Goal: Entertainment & Leisure: Consume media (video, audio)

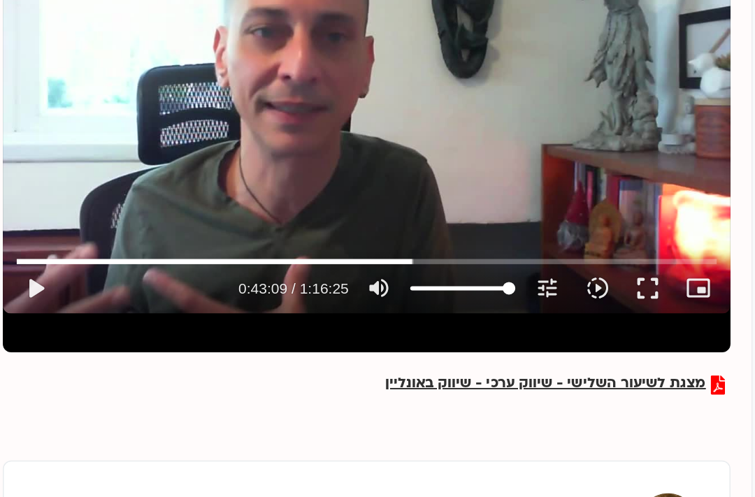
scroll to position [87, 0]
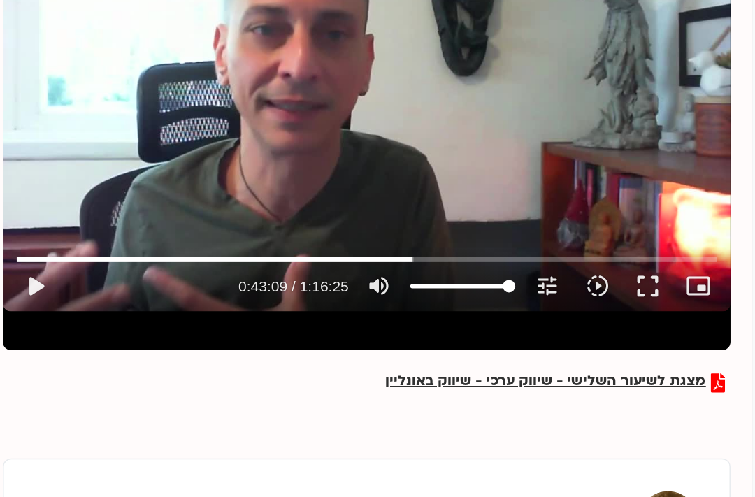
click at [27, 279] on button "play_arrow" at bounding box center [29, 275] width 34 height 34
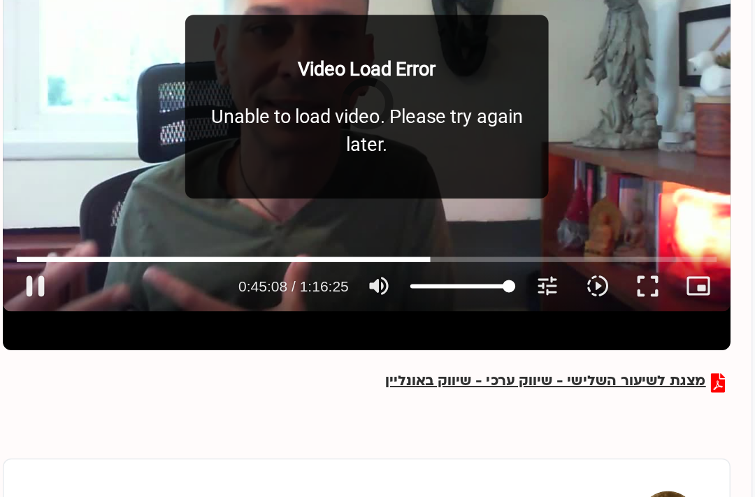
click at [29, 274] on button "pause" at bounding box center [29, 275] width 34 height 34
click at [26, 272] on button "play_arrow" at bounding box center [29, 275] width 34 height 34
click at [461, 279] on icon "picture_in_picture_alt" at bounding box center [469, 274] width 17 height 17
click at [468, 281] on icon "branding_watermark" at bounding box center [469, 274] width 17 height 17
click at [27, 271] on button "pause" at bounding box center [29, 275] width 34 height 34
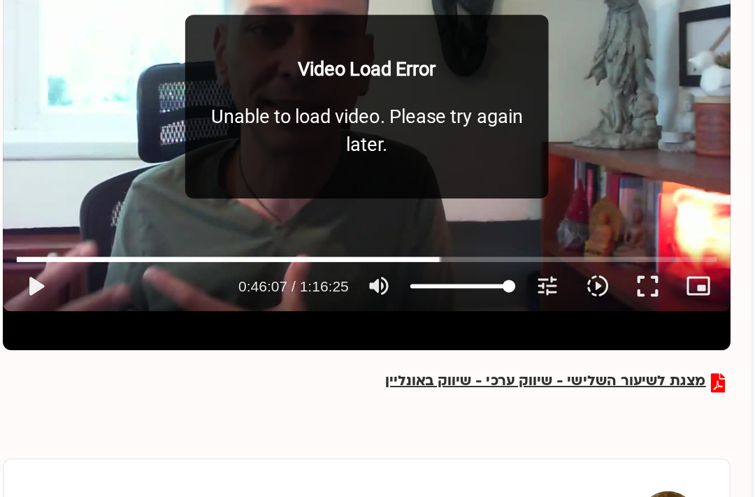
click at [465, 270] on icon "picture_in_picture_alt" at bounding box center [469, 274] width 17 height 17
click at [433, 270] on button "fullscreen" at bounding box center [436, 275] width 34 height 34
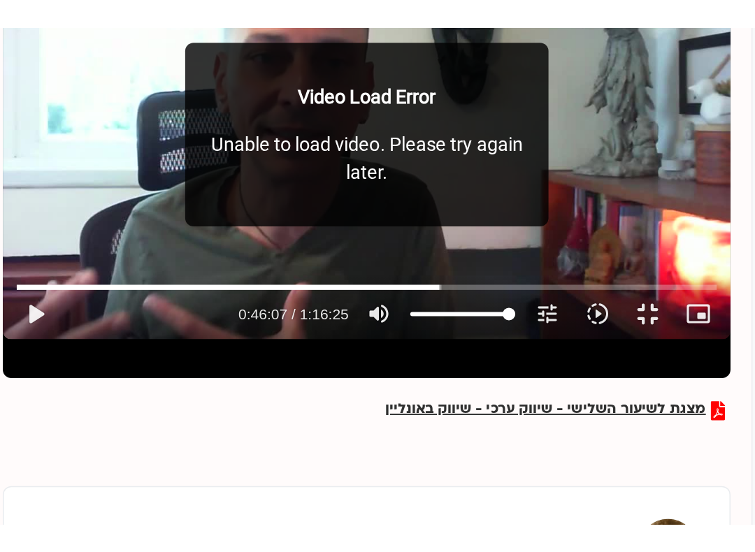
scroll to position [14, 0]
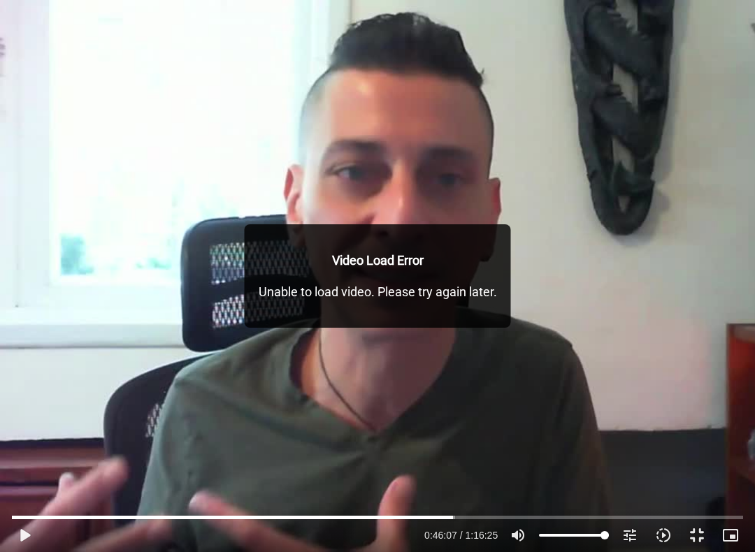
click at [725, 496] on icon "picture_in_picture_alt" at bounding box center [730, 535] width 17 height 17
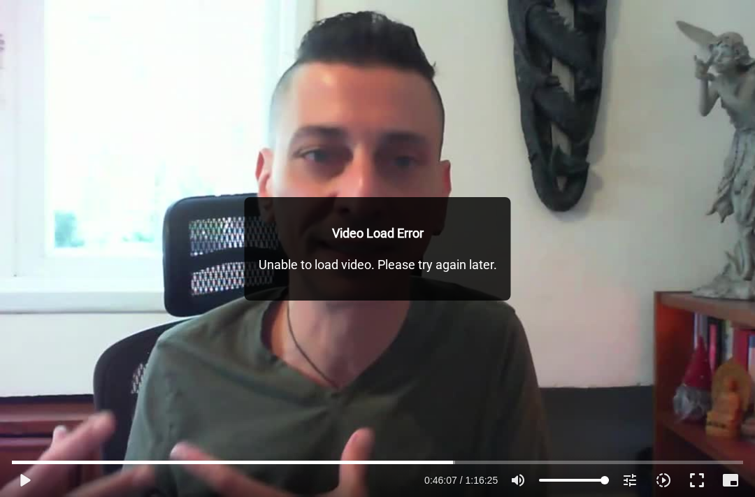
scroll to position [38, 0]
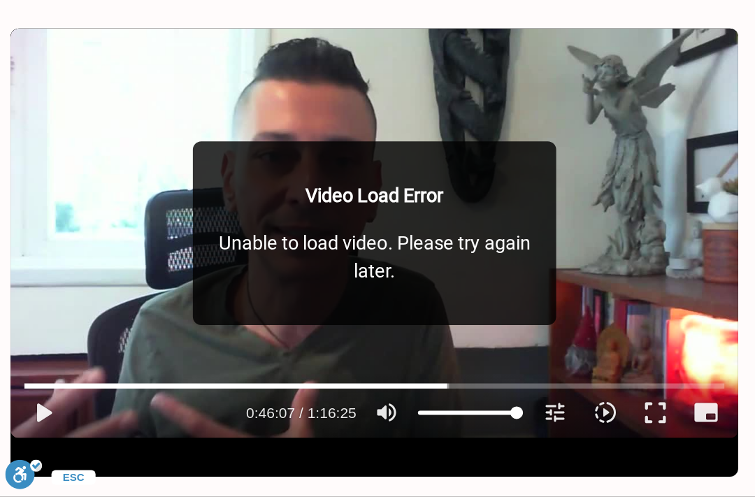
click at [25, 424] on button "play_arrow" at bounding box center [29, 441] width 34 height 34
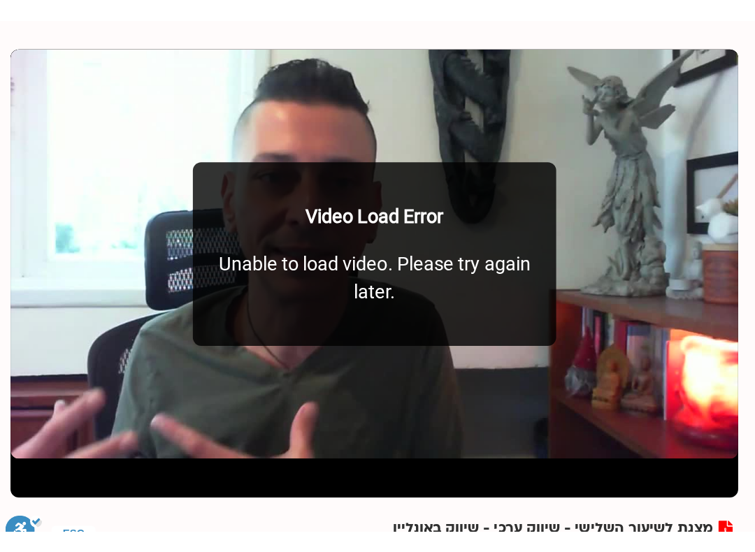
scroll to position [0, 0]
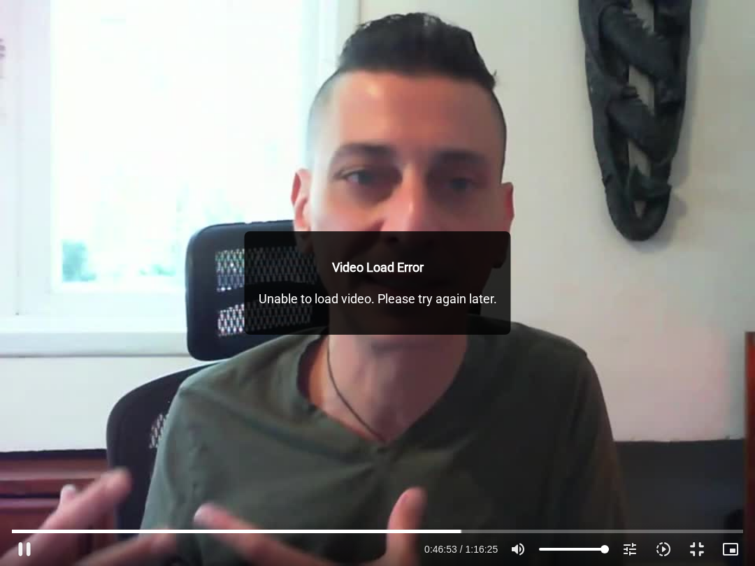
click at [22, 496] on button "pause" at bounding box center [25, 549] width 34 height 34
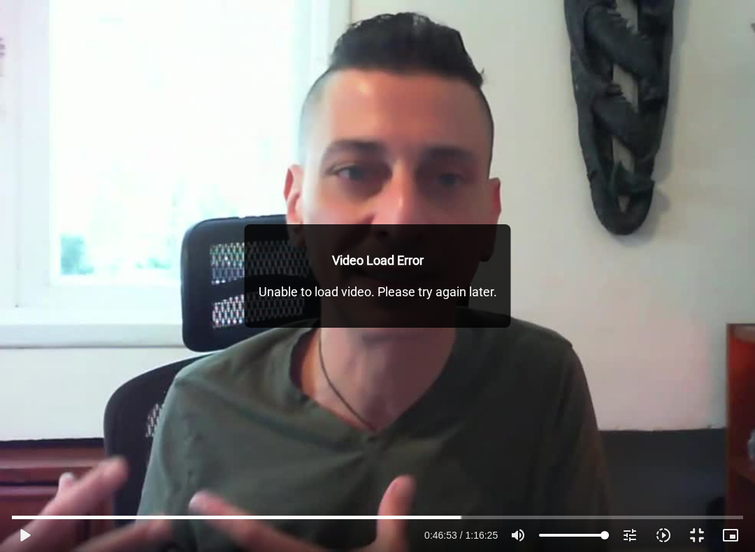
click at [17, 496] on button "play_arrow" at bounding box center [25, 535] width 34 height 34
click at [741, 496] on button "picture_in_picture_alt Picture-in-Picture Off" at bounding box center [730, 535] width 34 height 34
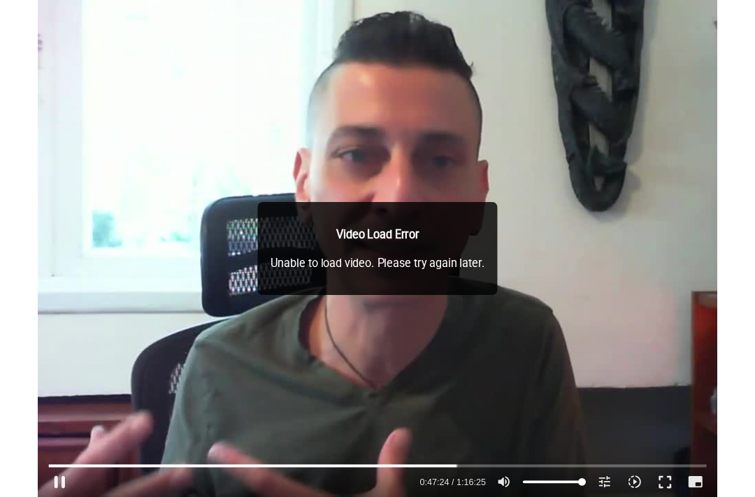
scroll to position [205, 0]
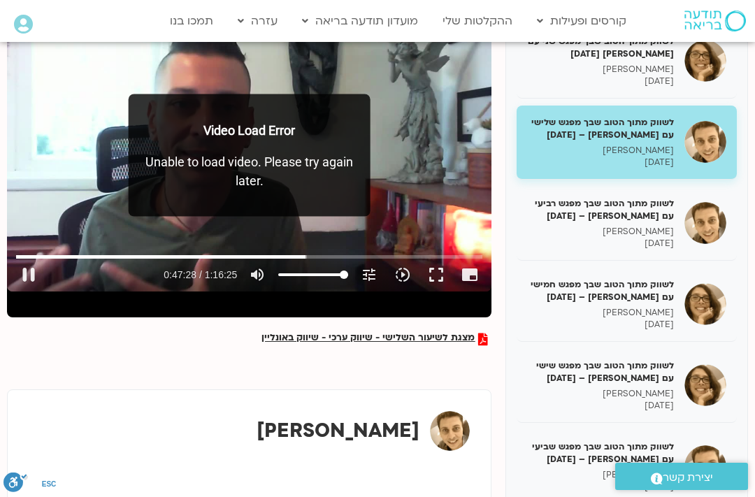
click at [28, 271] on button "pause" at bounding box center [29, 275] width 34 height 34
type input "2848.223237732"
click at [643, 215] on h5 "לשווק מתוך הטוב שבך מפגש רביעי עם [PERSON_NAME] – [DATE]" at bounding box center [600, 209] width 147 height 25
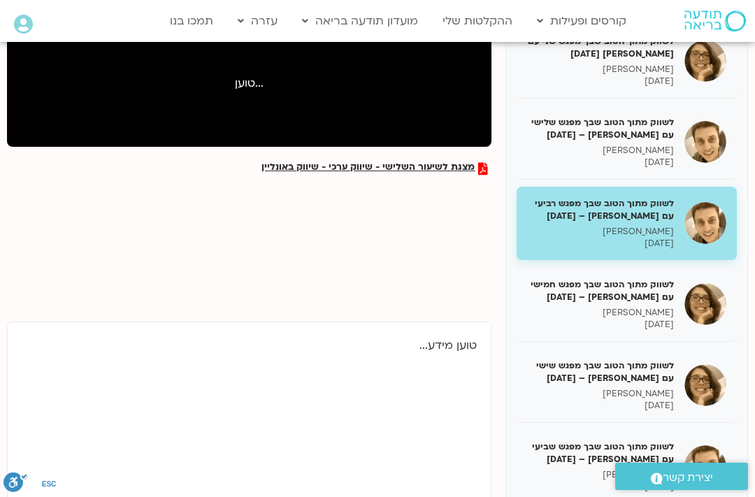
click at [623, 150] on p "[PERSON_NAME]" at bounding box center [600, 151] width 147 height 12
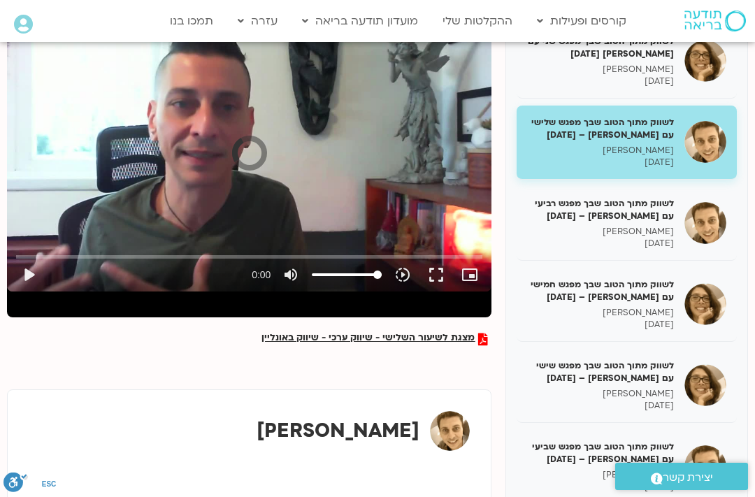
click at [38, 277] on button "play_arrow" at bounding box center [29, 275] width 34 height 34
click at [27, 283] on button "play_arrow" at bounding box center [29, 275] width 34 height 34
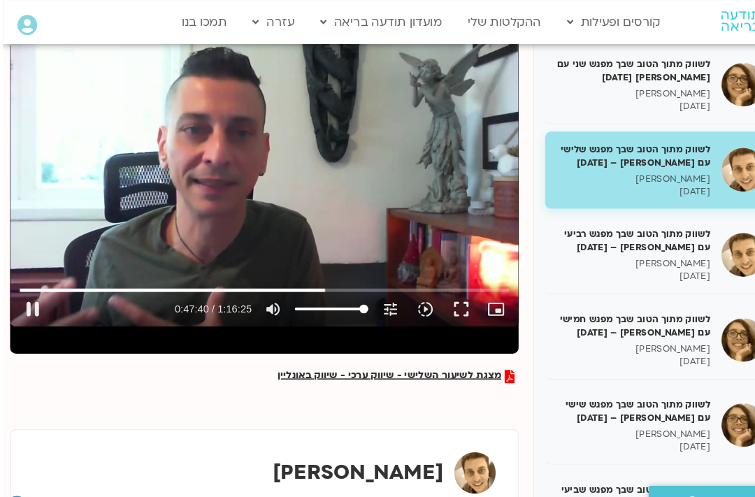
scroll to position [126, 0]
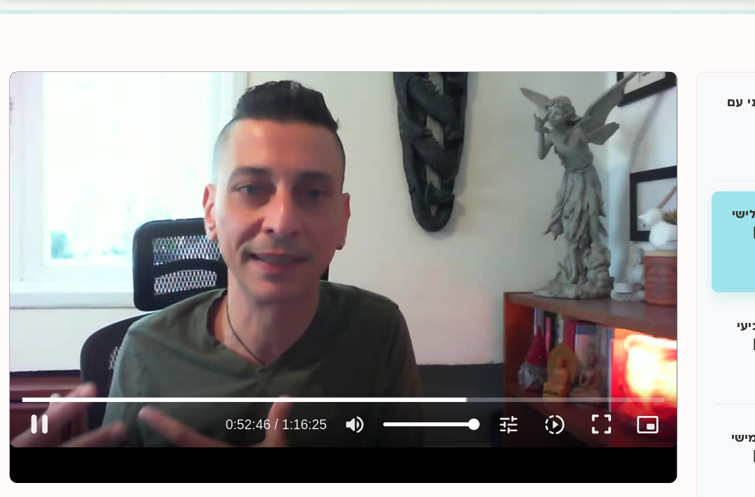
click at [29, 337] on button "pause" at bounding box center [29, 354] width 34 height 34
click at [29, 337] on button "play_arrow" at bounding box center [29, 354] width 34 height 34
click at [21, 337] on button "pause" at bounding box center [29, 354] width 34 height 34
click at [29, 337] on button "play_arrow" at bounding box center [29, 354] width 34 height 34
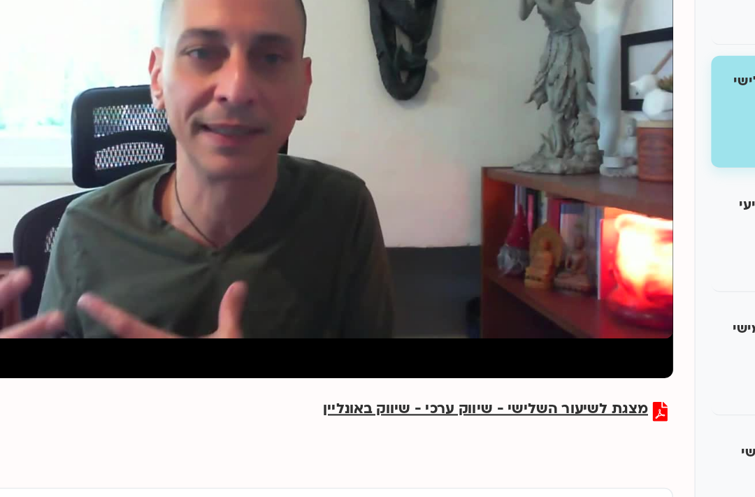
scroll to position [126, 0]
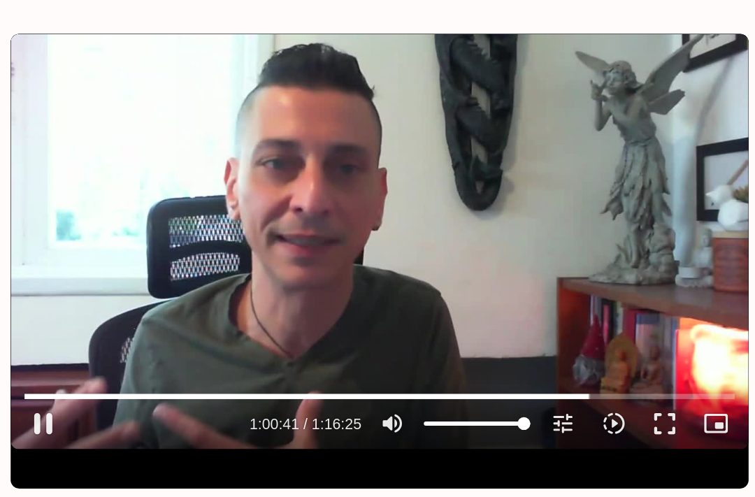
click at [31, 336] on button "pause" at bounding box center [29, 353] width 34 height 34
click at [24, 336] on button "play_arrow" at bounding box center [29, 353] width 34 height 34
click at [31, 336] on button "pause" at bounding box center [29, 353] width 34 height 34
click at [17, 336] on button "play_arrow" at bounding box center [29, 353] width 34 height 34
click at [27, 336] on button "pause" at bounding box center [29, 353] width 34 height 34
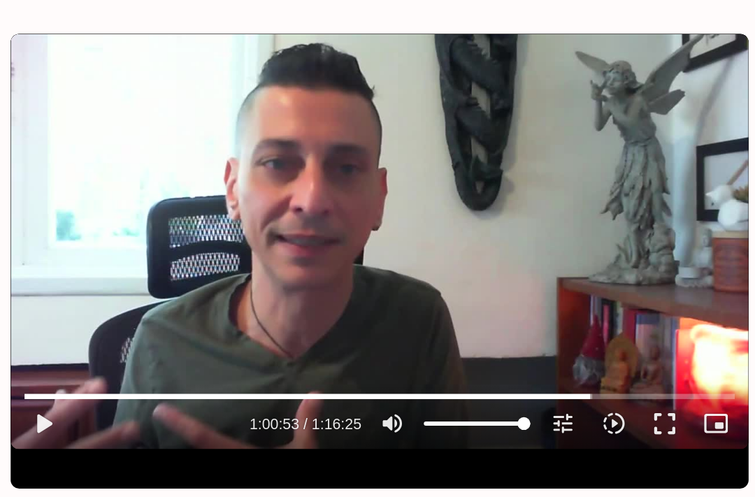
click at [20, 336] on button "play_arrow" at bounding box center [29, 353] width 34 height 34
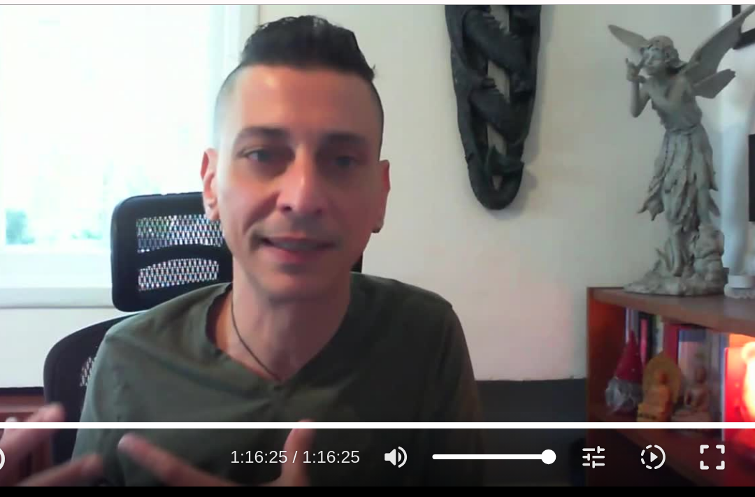
scroll to position [85, 0]
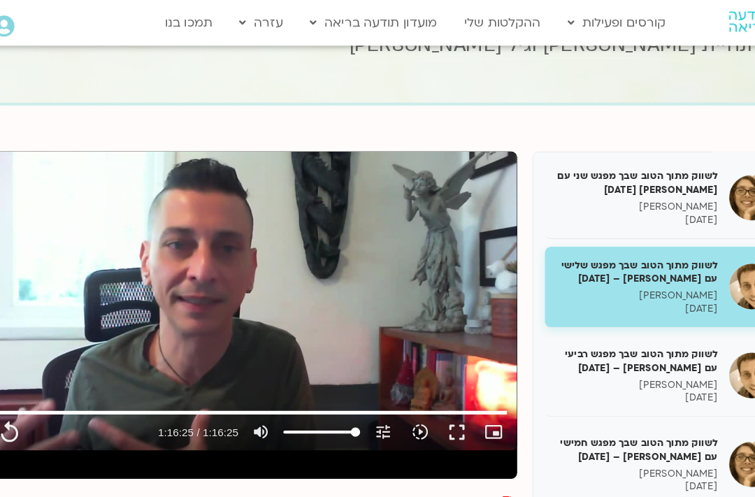
type input "4585.12"
click at [601, 320] on h5 "לשווק מתוך הטוב שבך מפגש רביעי עם [PERSON_NAME] – [DATE]" at bounding box center [600, 329] width 147 height 25
